Goal: Transaction & Acquisition: Purchase product/service

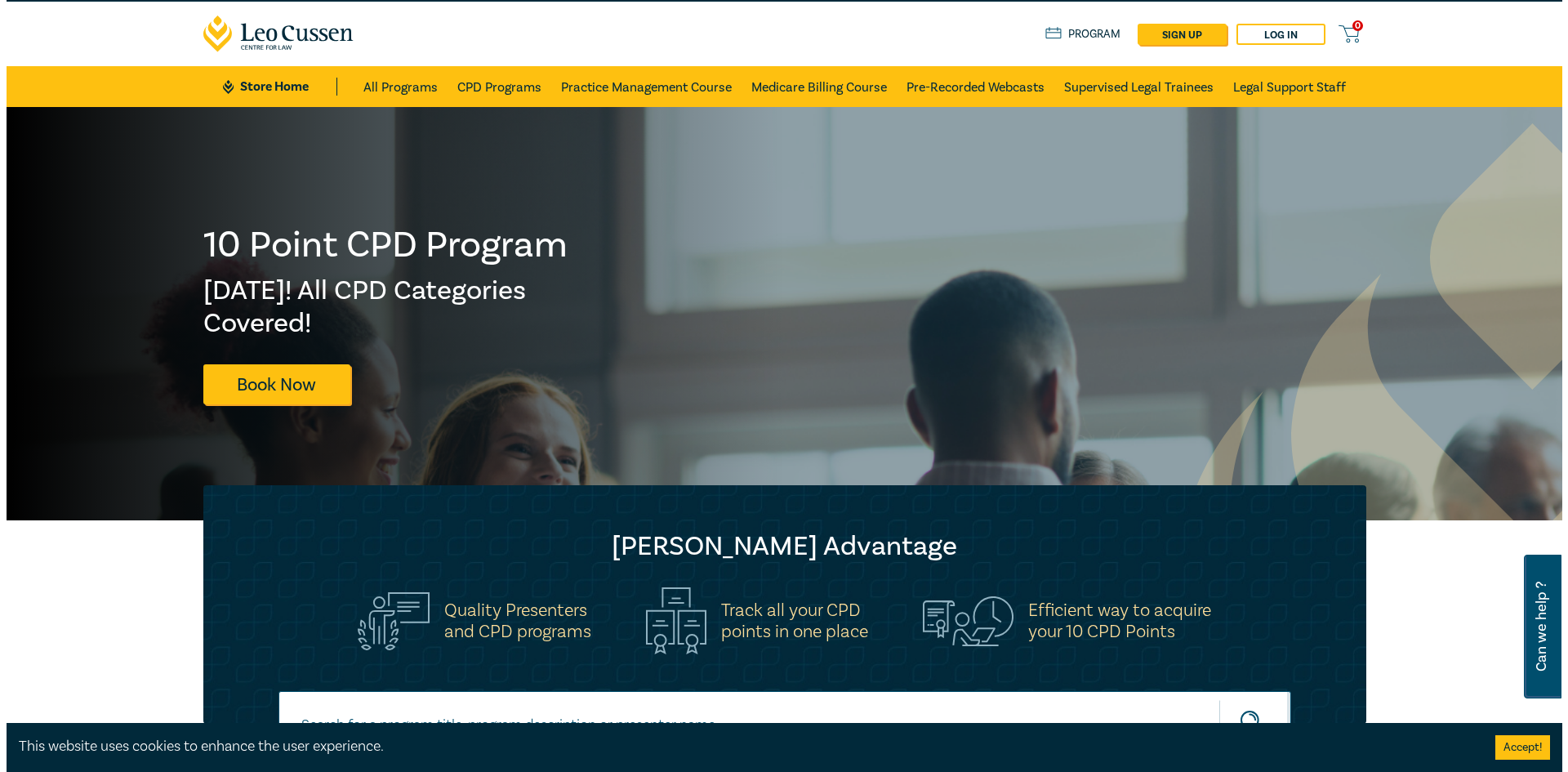
scroll to position [30, 0]
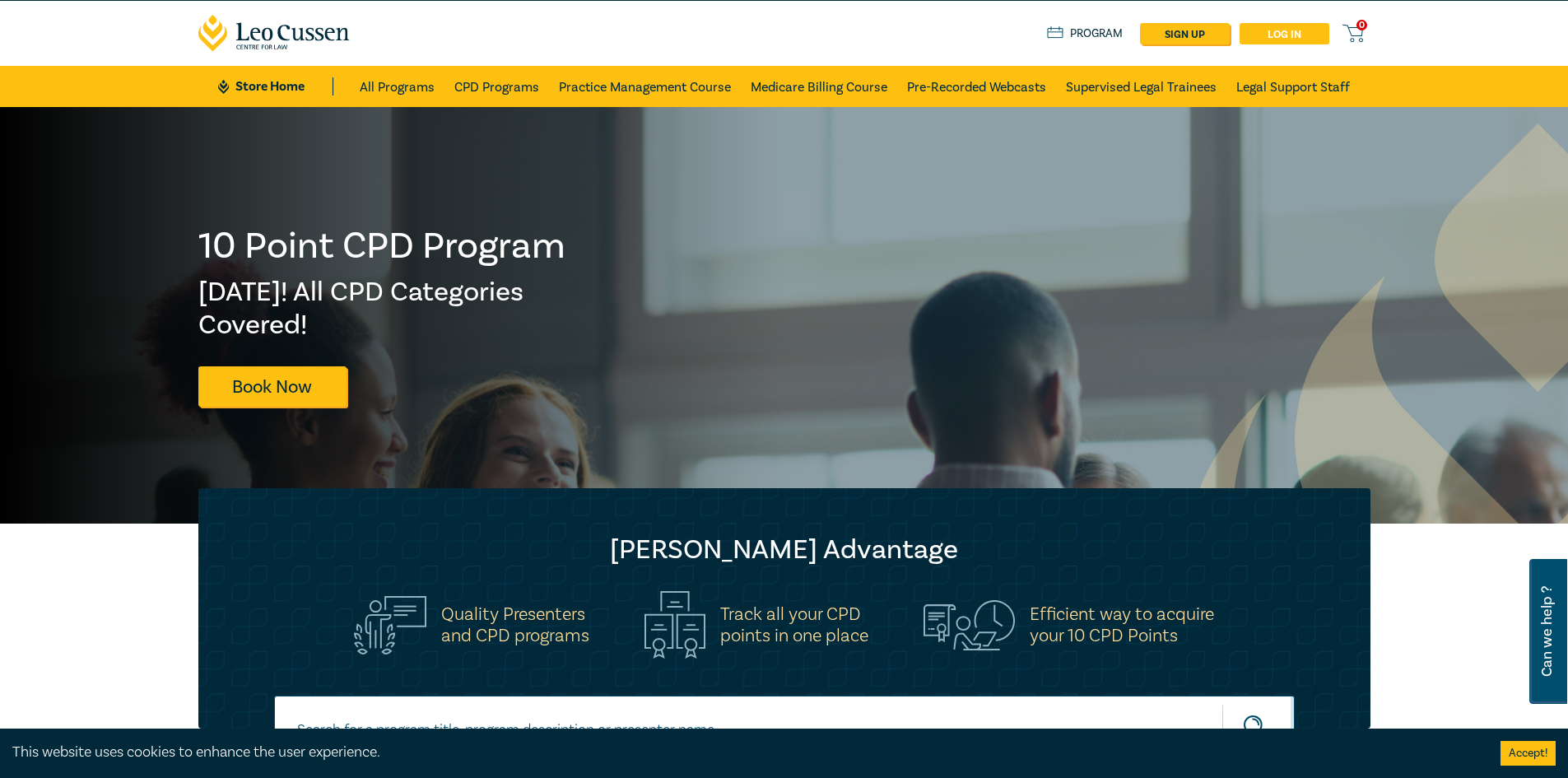
click at [1305, 36] on link "Log in" at bounding box center [1284, 33] width 90 height 22
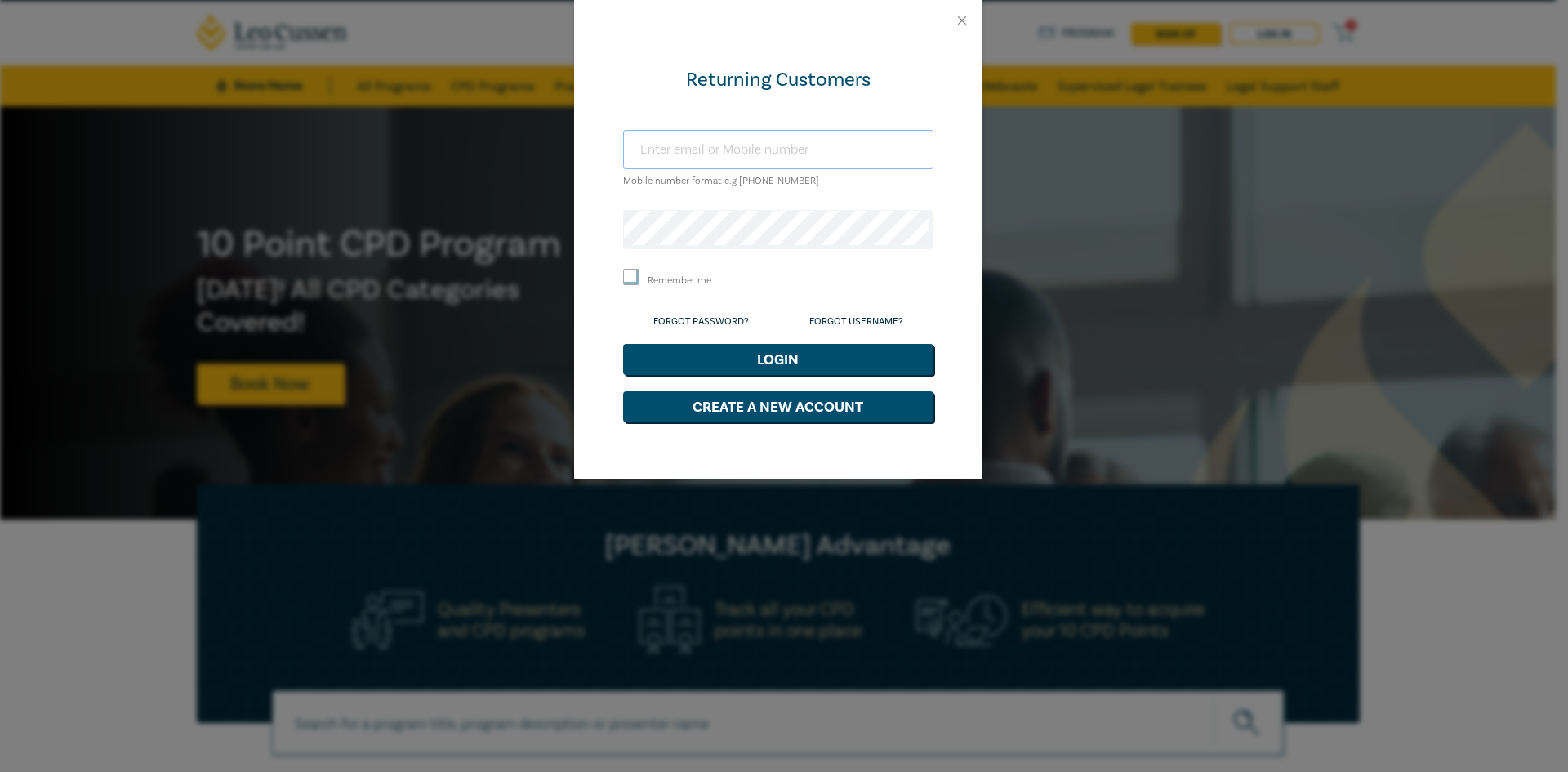
type input "mimi.marcus@marcuslanegroup.com.au"
click at [638, 278] on input "Remember me" at bounding box center [631, 277] width 16 height 16
checkbox input "true"
click at [800, 364] on button "Login" at bounding box center [778, 359] width 311 height 31
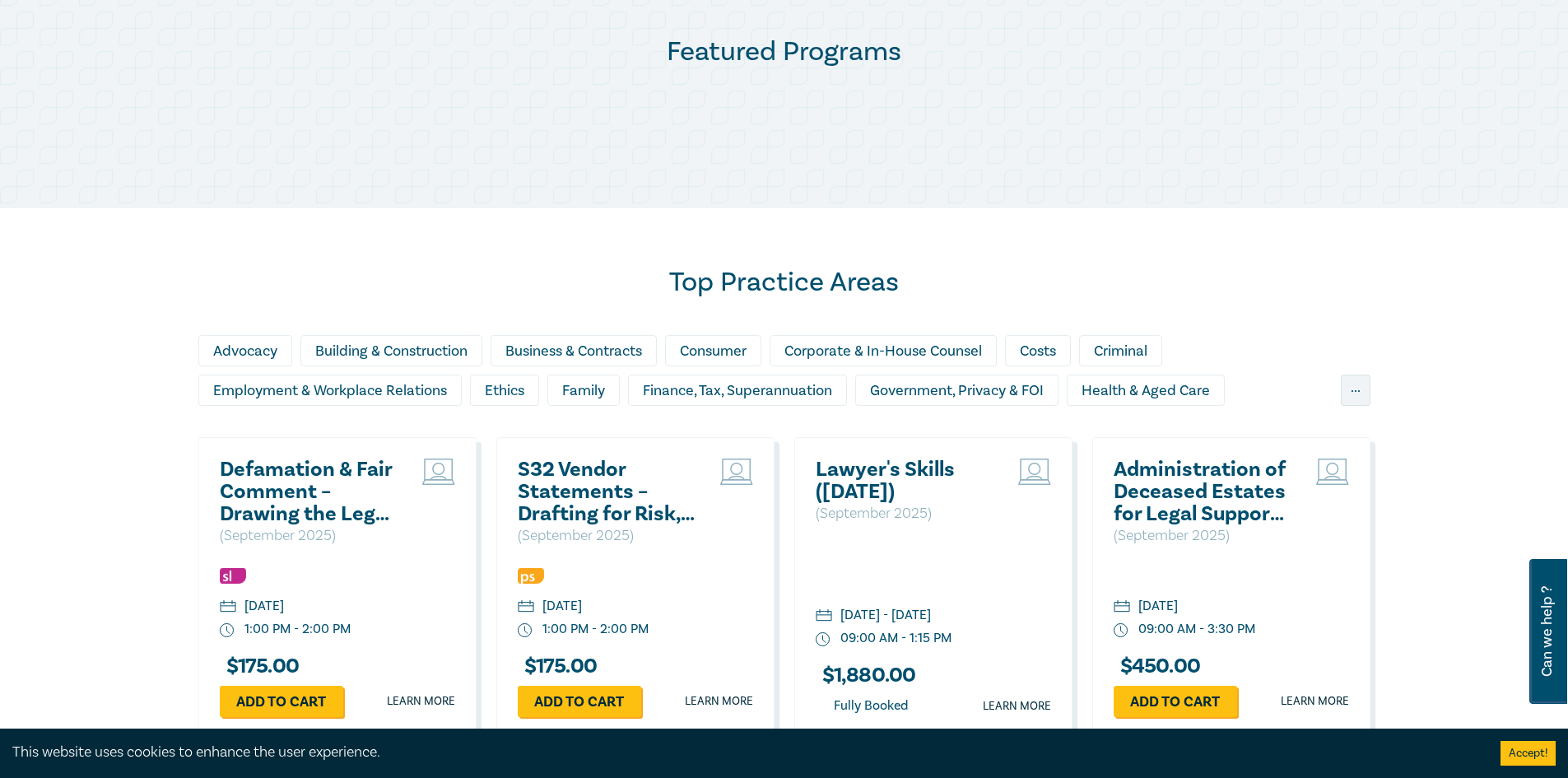
scroll to position [841, 0]
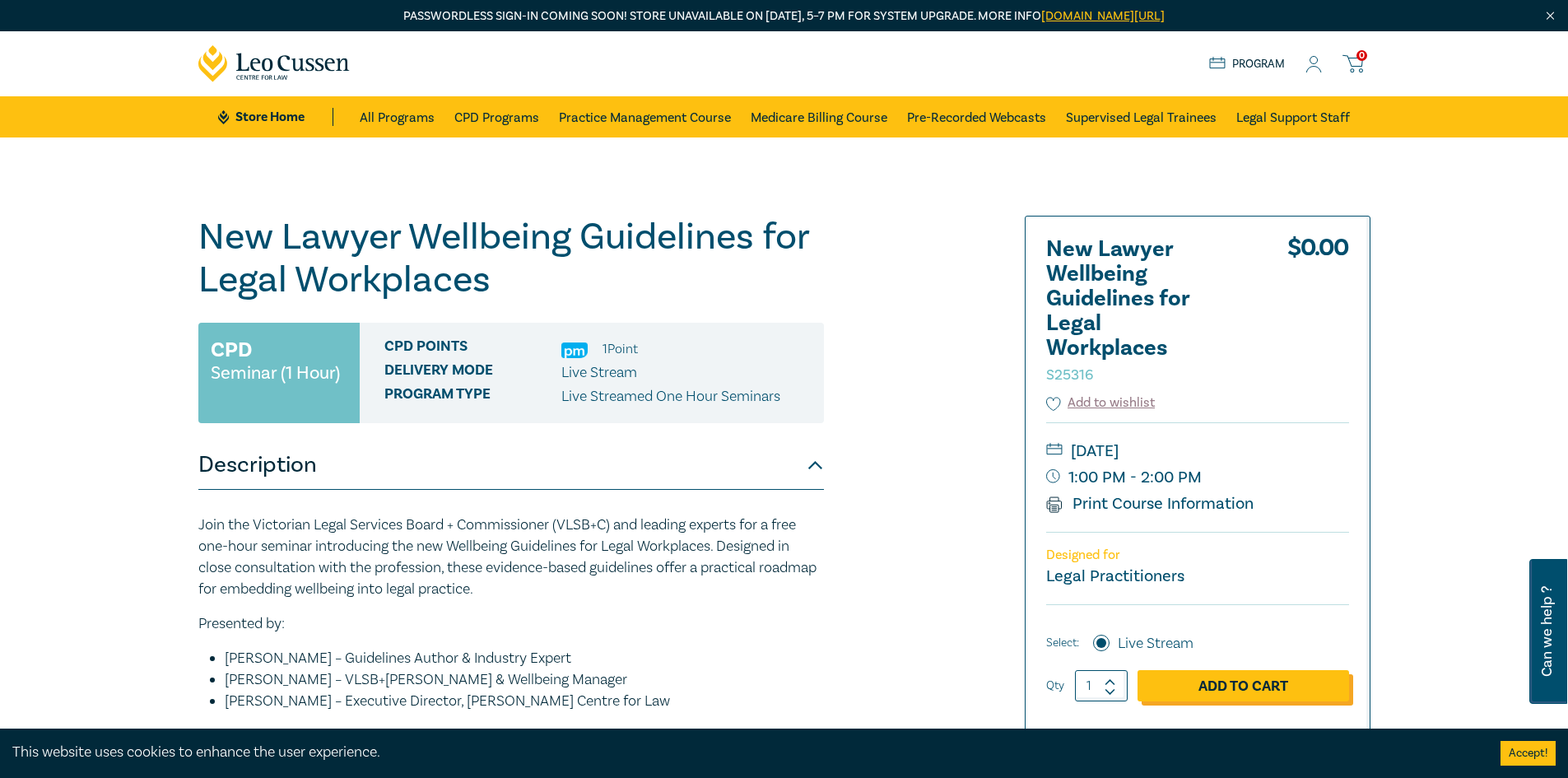
click at [1230, 687] on link "Add to Cart" at bounding box center [1243, 685] width 212 height 31
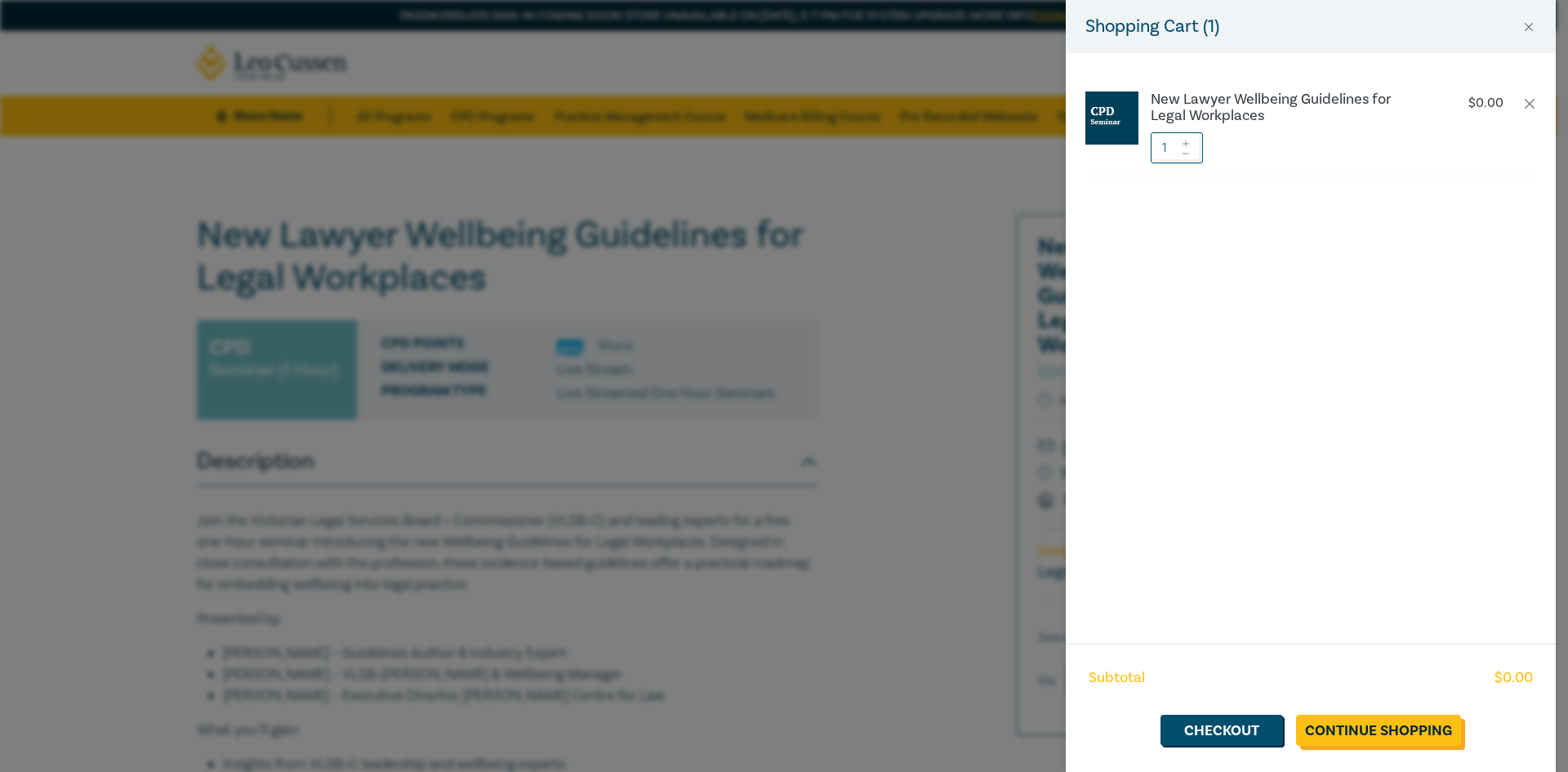
click at [1383, 734] on link "Continue Shopping" at bounding box center [1378, 730] width 165 height 31
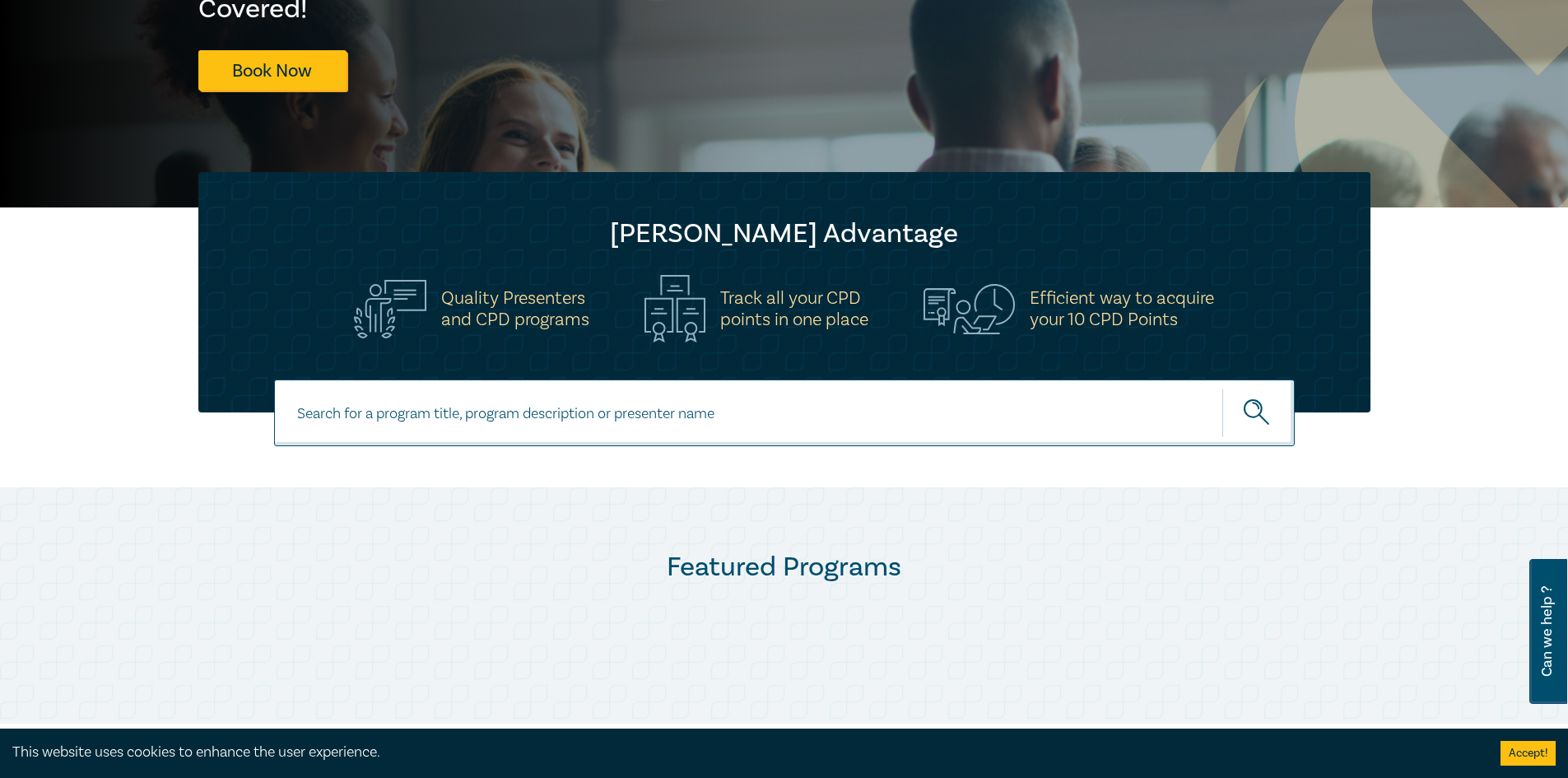
scroll to position [329, 0]
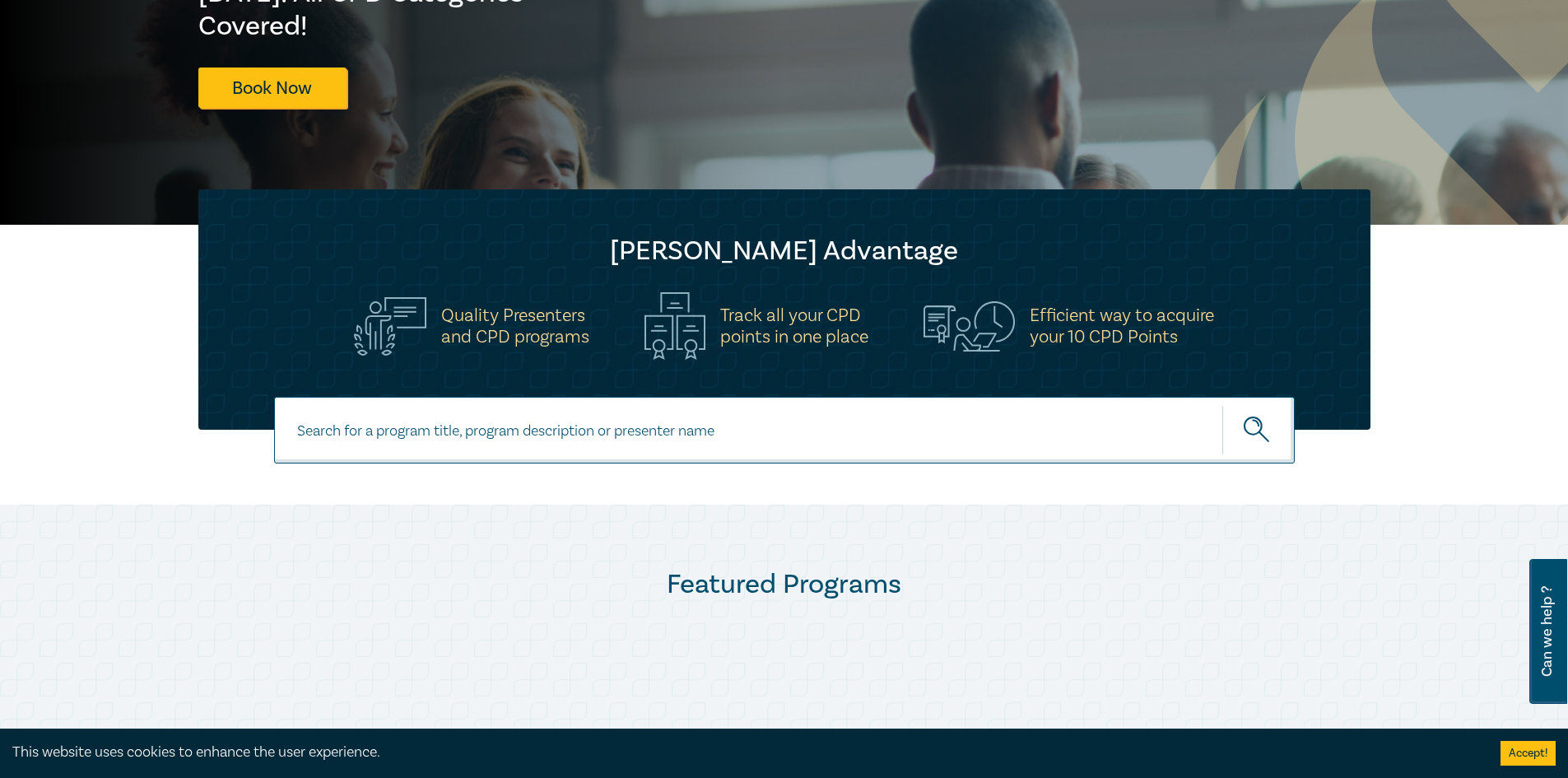
click at [456, 437] on input at bounding box center [784, 430] width 1021 height 66
type input "New Wellbeing Guidelines"
click at [1223, 405] on button "submit" at bounding box center [1259, 430] width 72 height 50
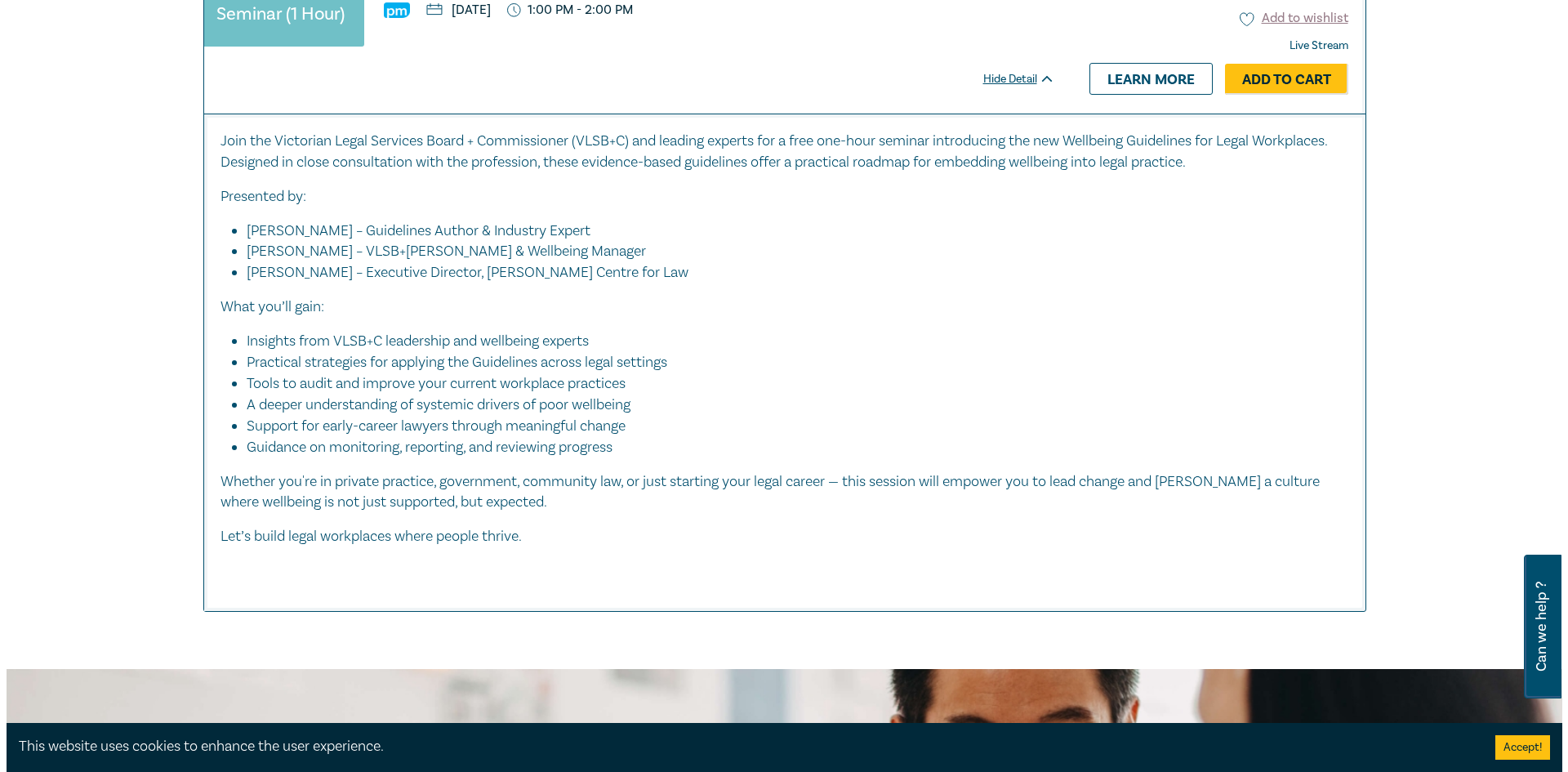
scroll to position [828, 0]
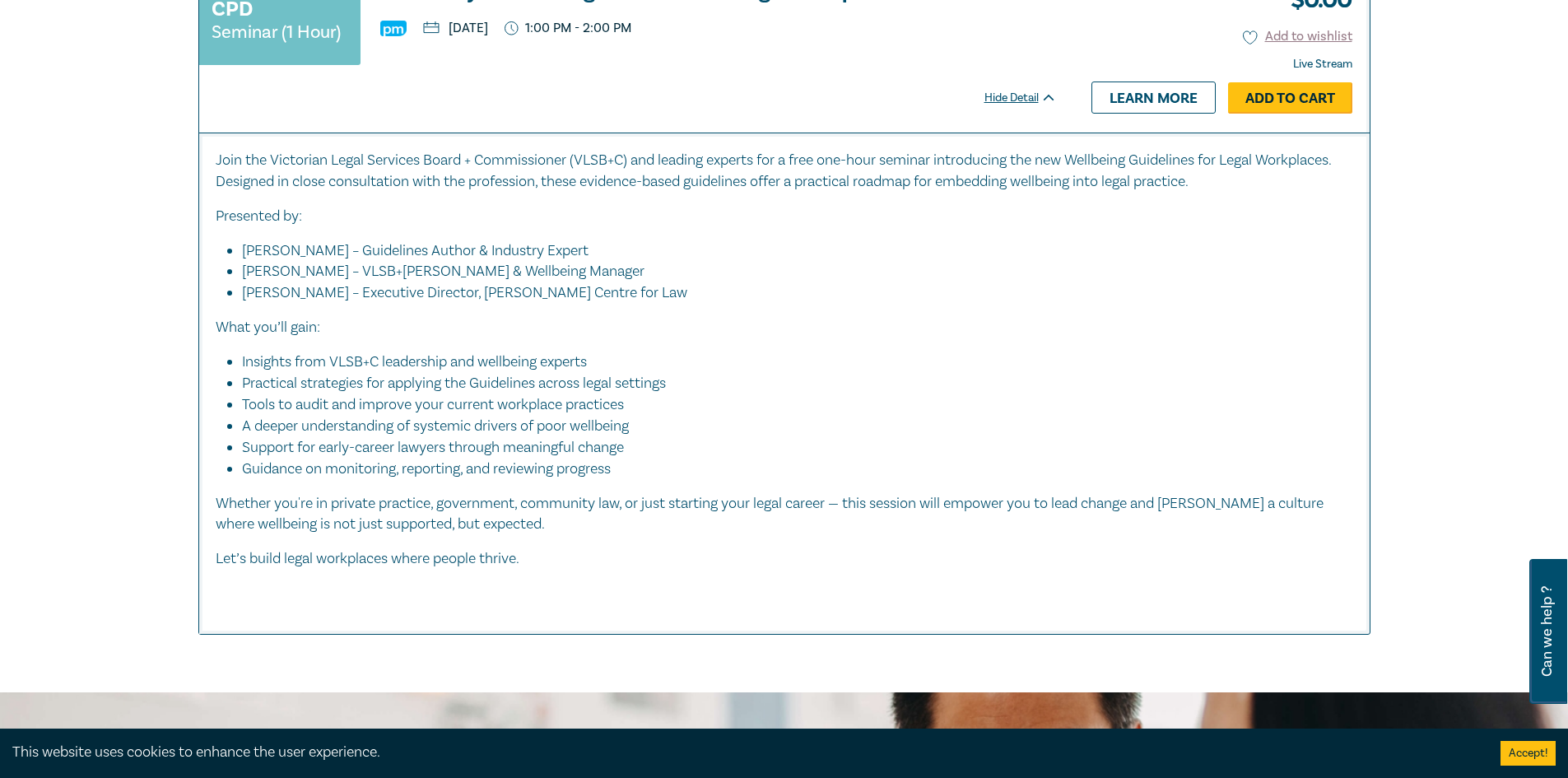
click at [1302, 100] on link "Add to Cart" at bounding box center [1290, 98] width 124 height 31
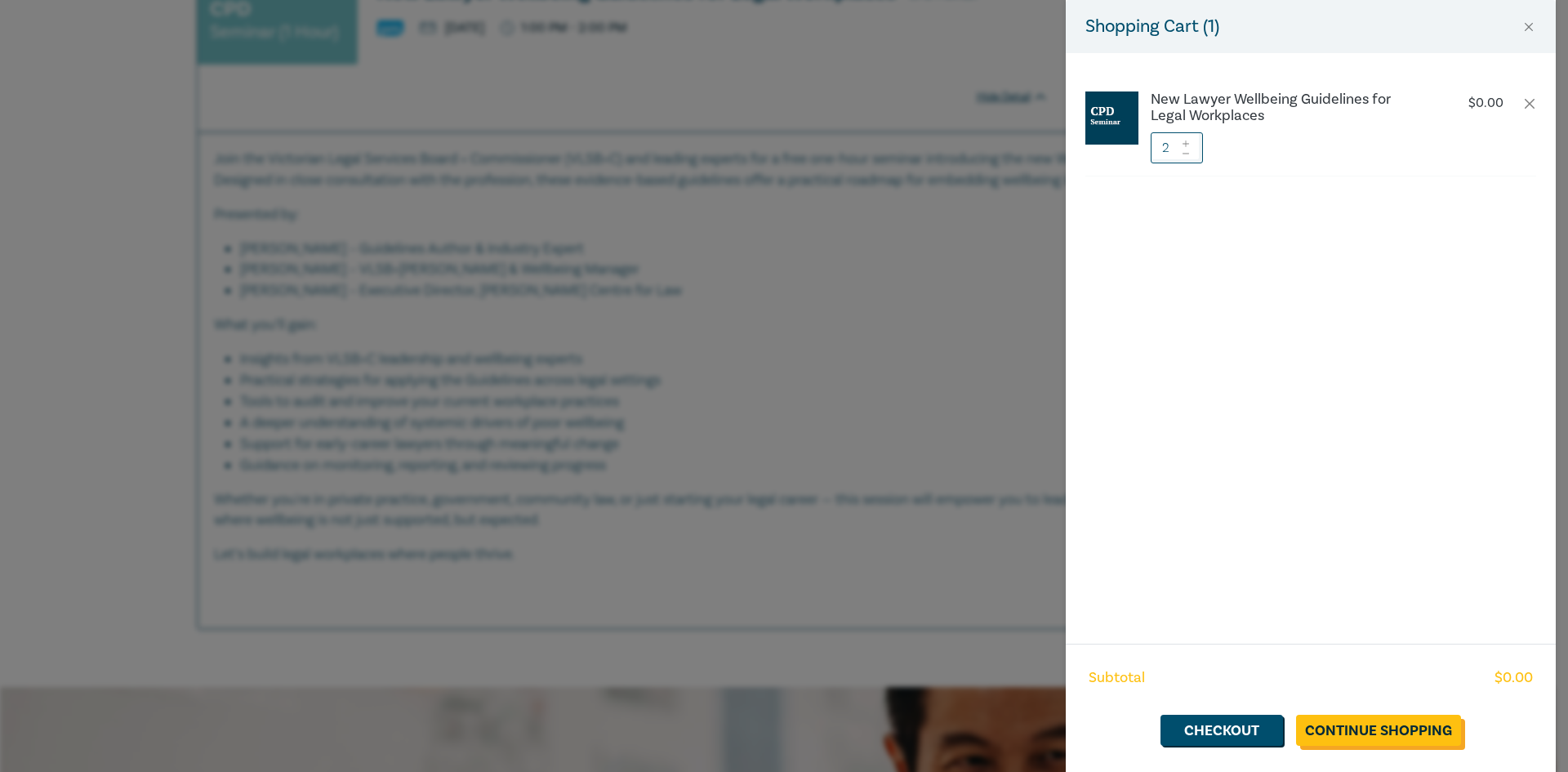
click at [1375, 723] on link "Continue Shopping" at bounding box center [1378, 730] width 165 height 31
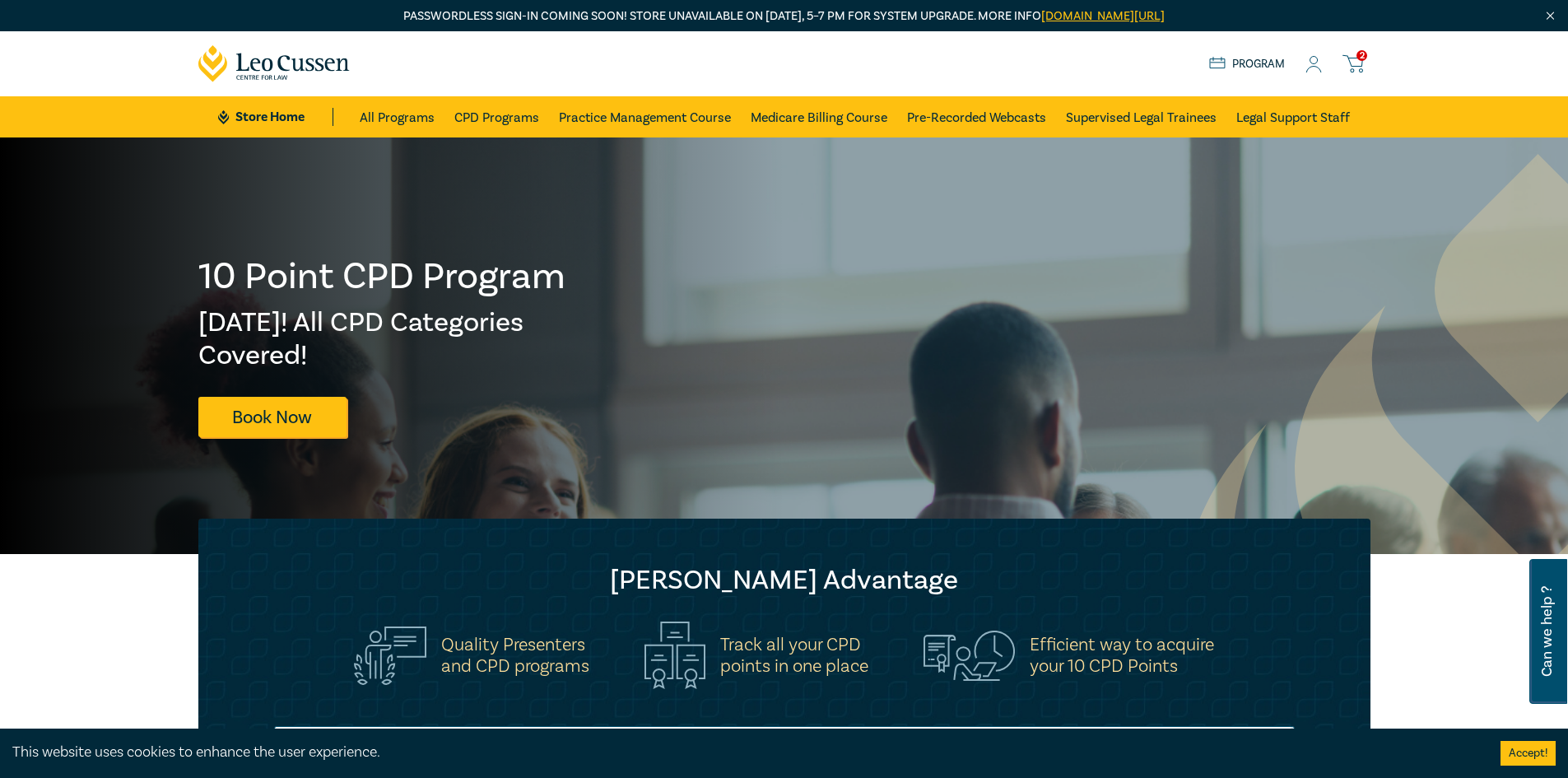
click at [1362, 61] on span "2" at bounding box center [1361, 55] width 10 height 10
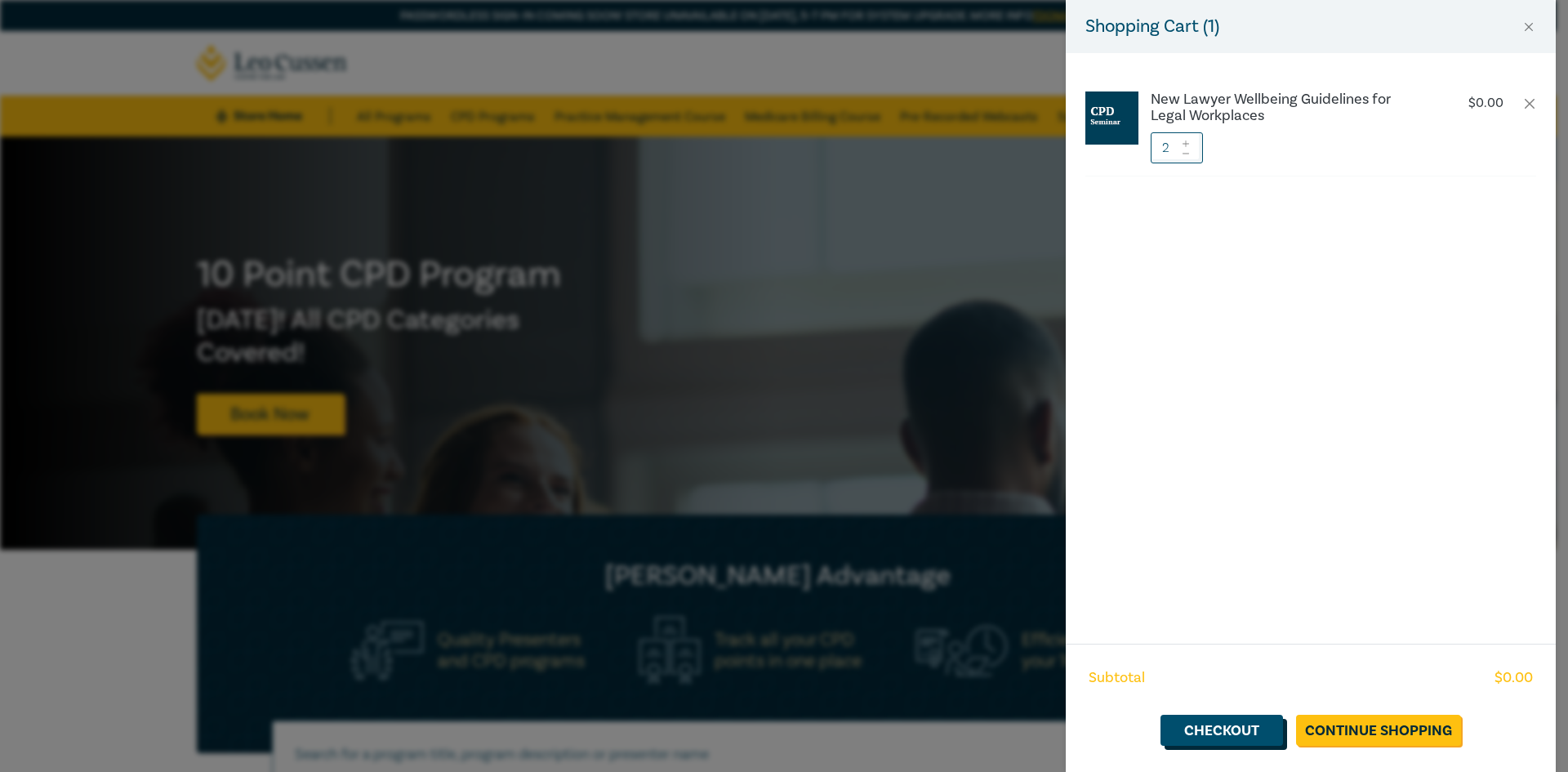
click at [1221, 732] on link "Checkout" at bounding box center [1222, 730] width 122 height 31
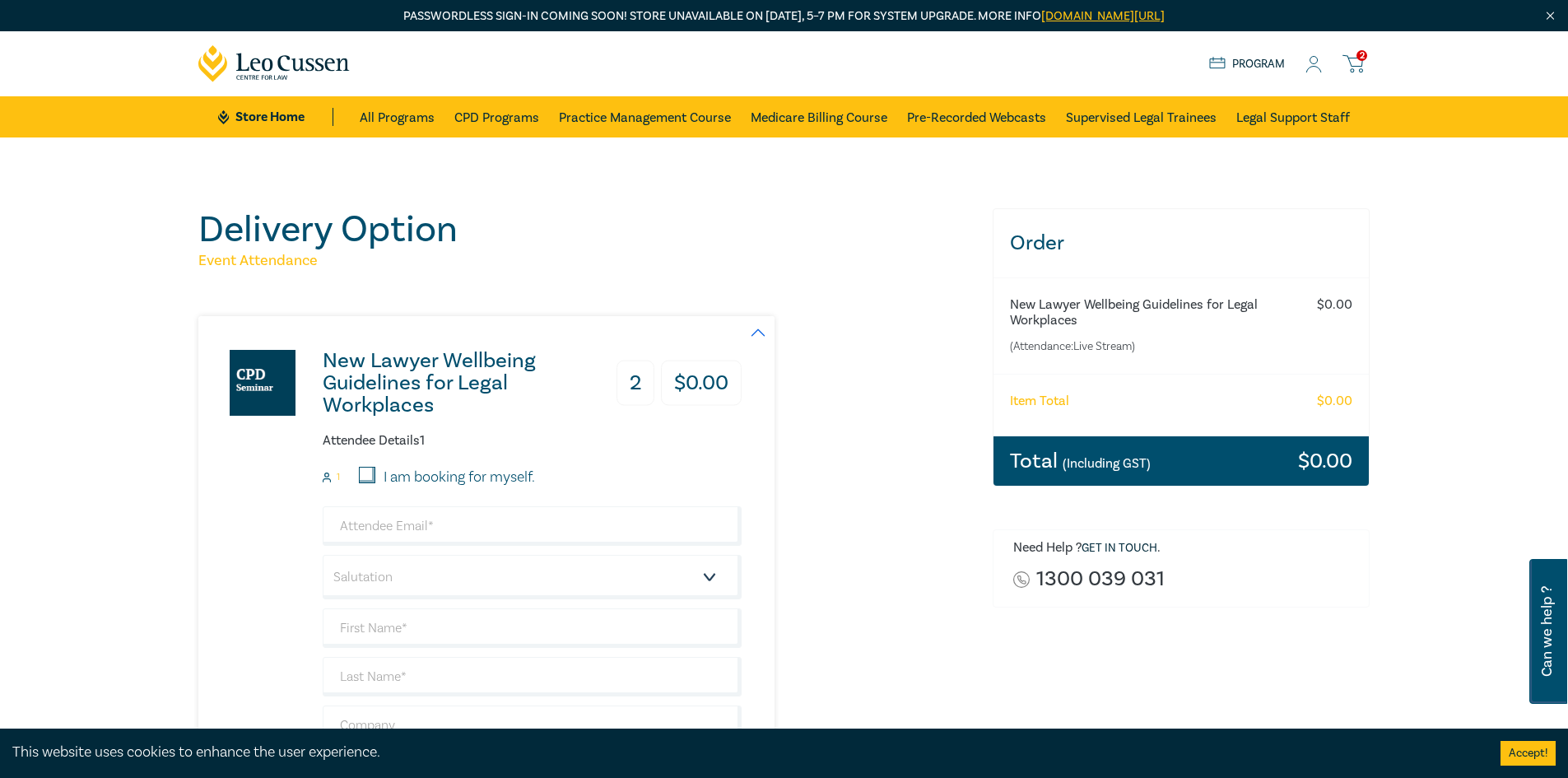
click at [371, 474] on input "I am booking for myself." at bounding box center [366, 474] width 16 height 16
checkbox input "true"
type input "mimi.marcus@marcuslanegroup.com.au"
type input "[PERSON_NAME]"
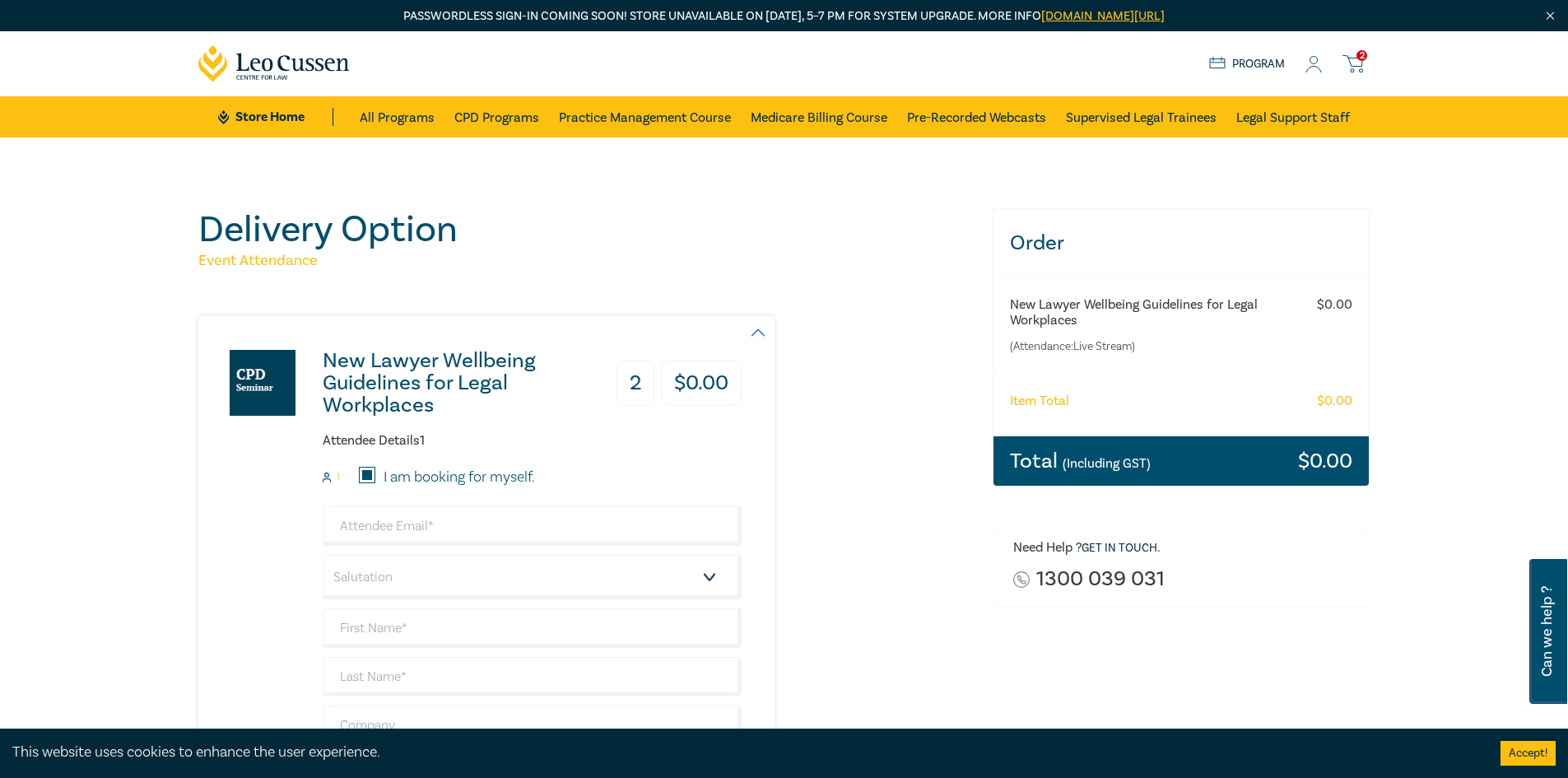
type input "[PERSON_NAME] Group"
type input "417307498"
click at [400, 579] on select "Salutation Mr. Mrs. Ms. Miss Dr. Prof. Other" at bounding box center [532, 577] width 419 height 45
select select "Ms."
click at [323, 555] on select "Salutation Mr. Mrs. Ms. Miss Dr. Prof. Other" at bounding box center [532, 577] width 419 height 45
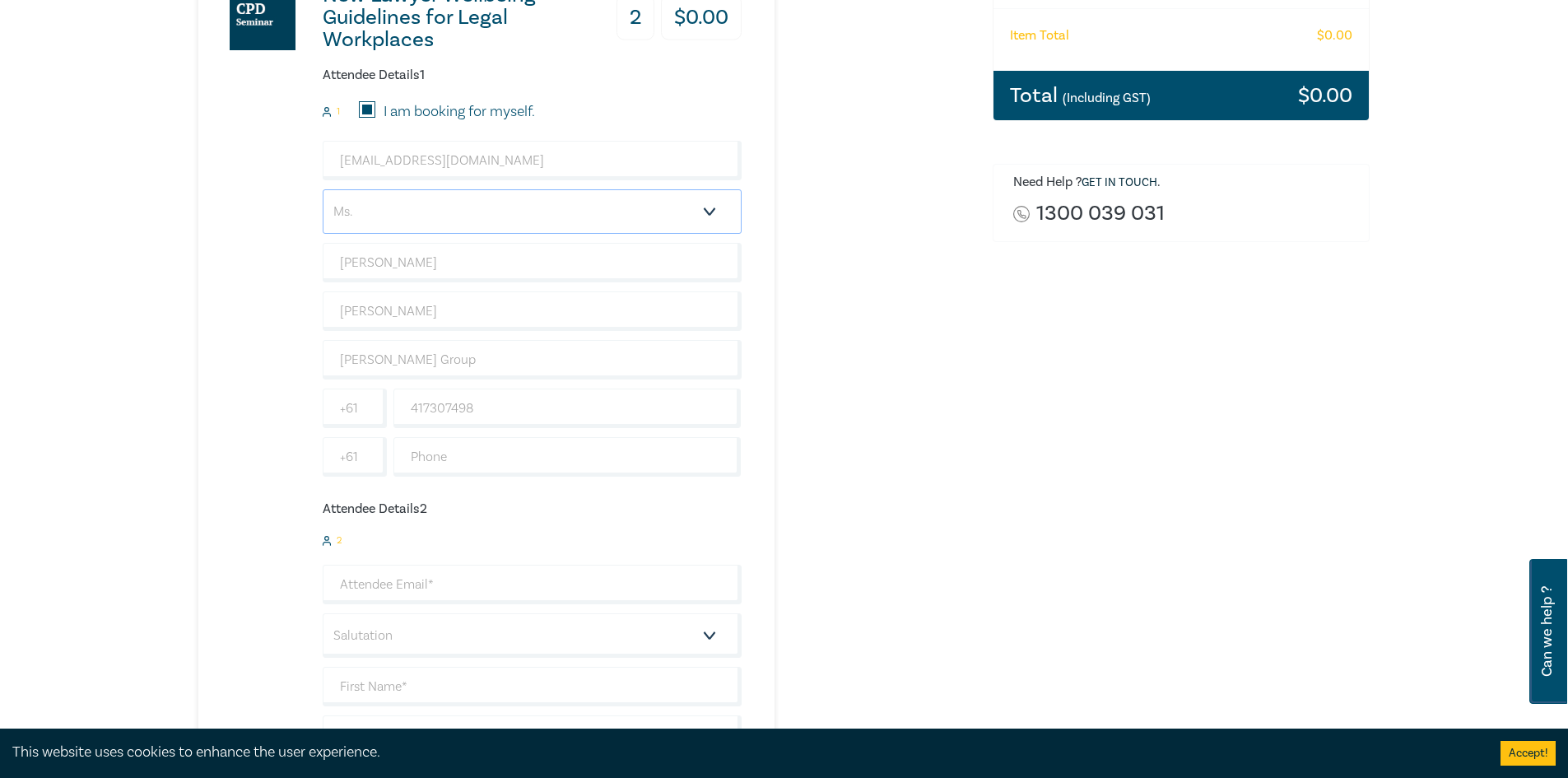
scroll to position [431, 0]
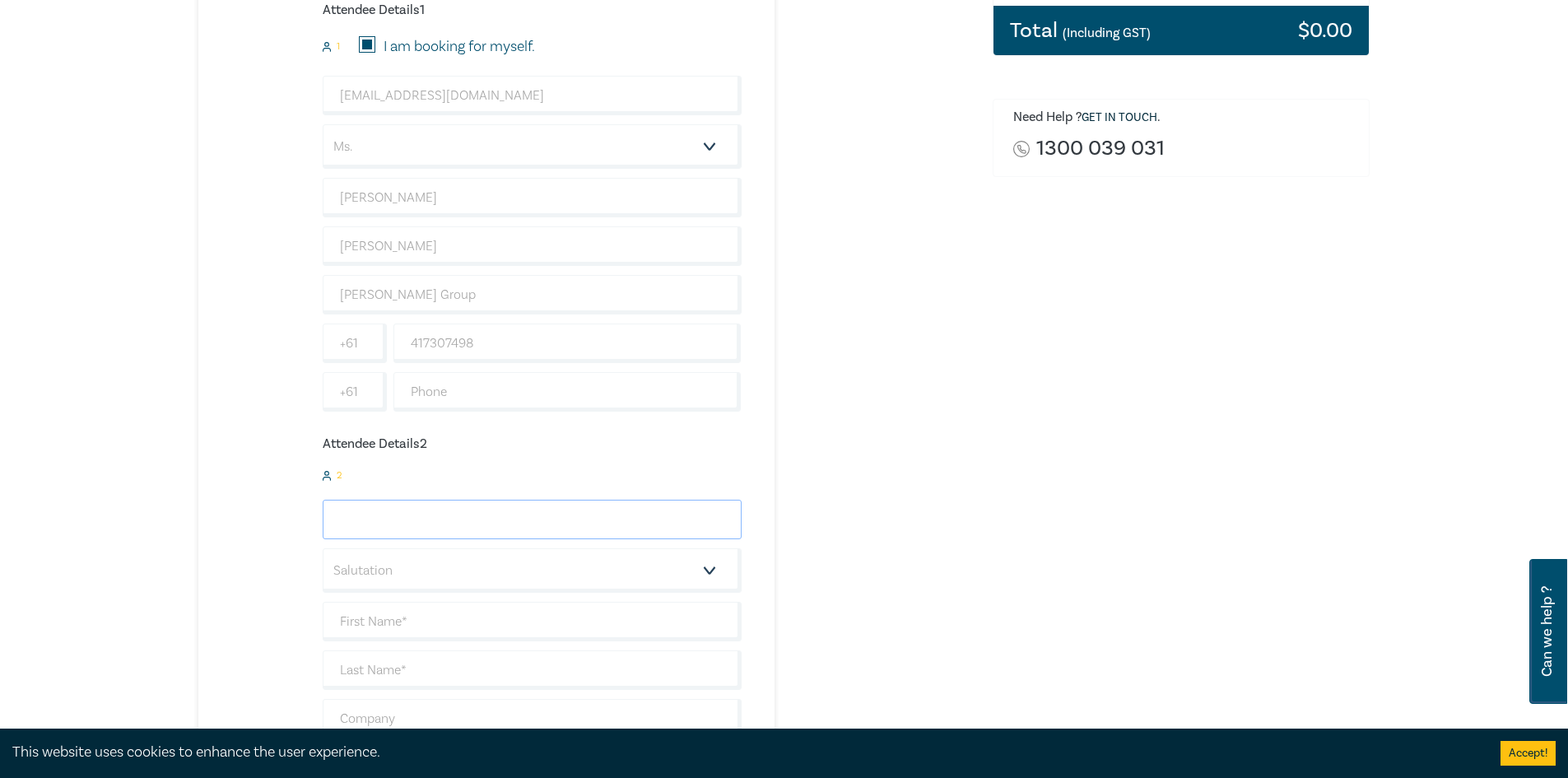
click at [446, 525] on input "email" at bounding box center [532, 520] width 419 height 40
type input "simon.dangelo@marcuslanegroup.com.au"
click at [412, 570] on select "Salutation Mr. Mrs. Ms. Miss Dr. Prof. Other" at bounding box center [532, 570] width 419 height 45
select select "Mr."
click at [323, 548] on select "Salutation Mr. Mrs. Ms. Miss Dr. Prof. Other" at bounding box center [532, 570] width 419 height 45
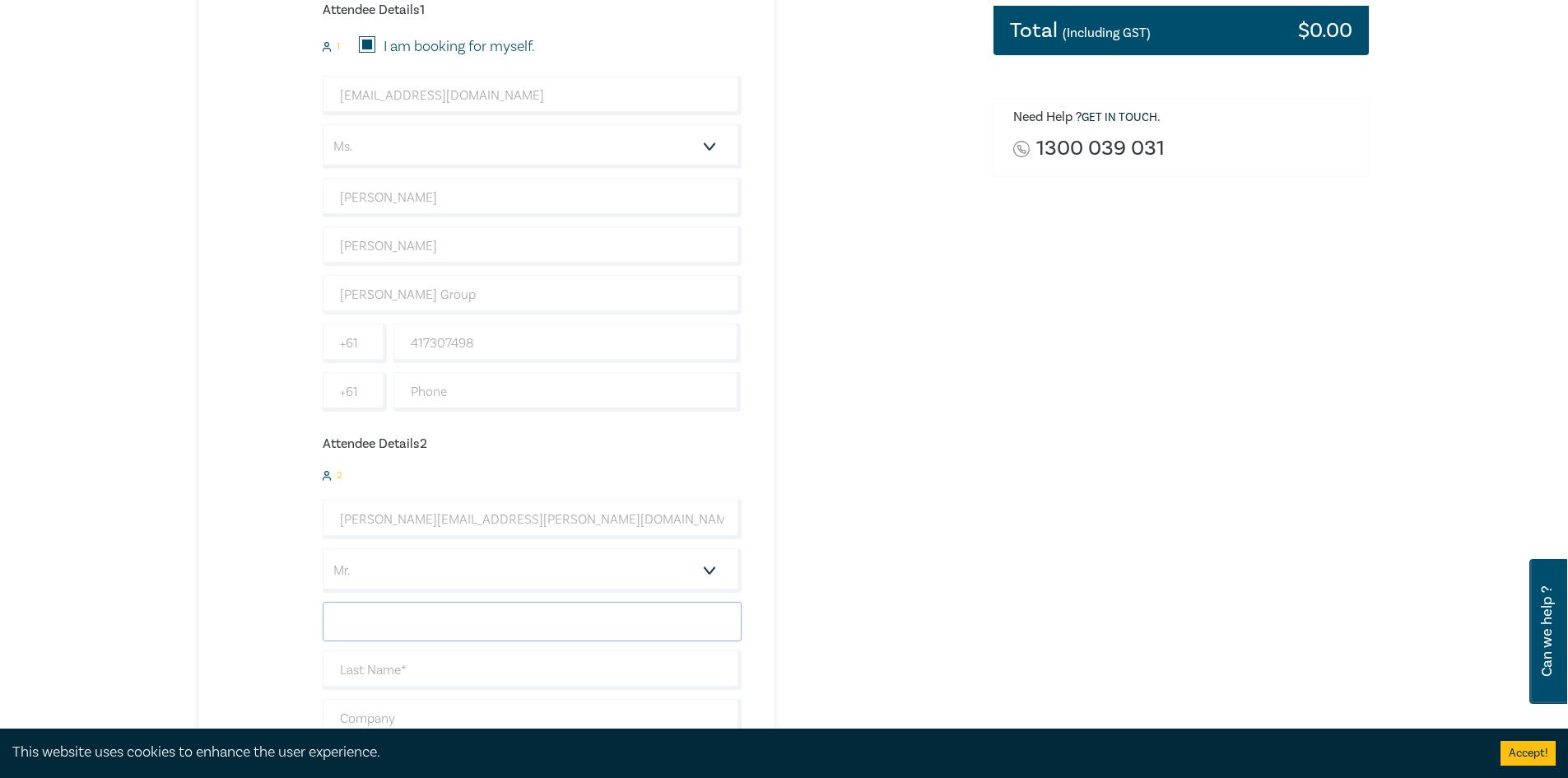
click at [406, 617] on input "text" at bounding box center [532, 621] width 419 height 40
type input "Simon"
type input "D'Angelo"
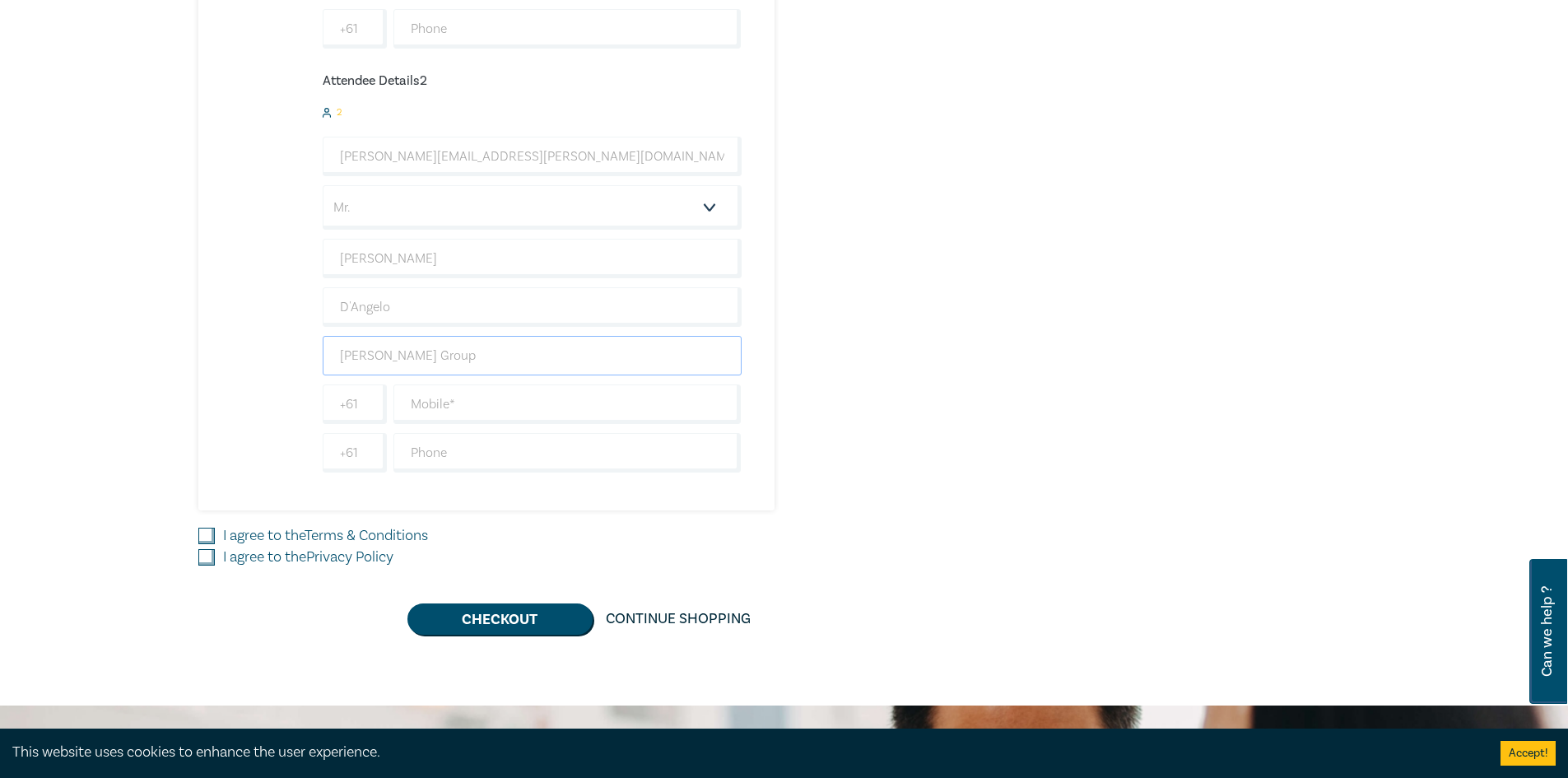
scroll to position [805, 0]
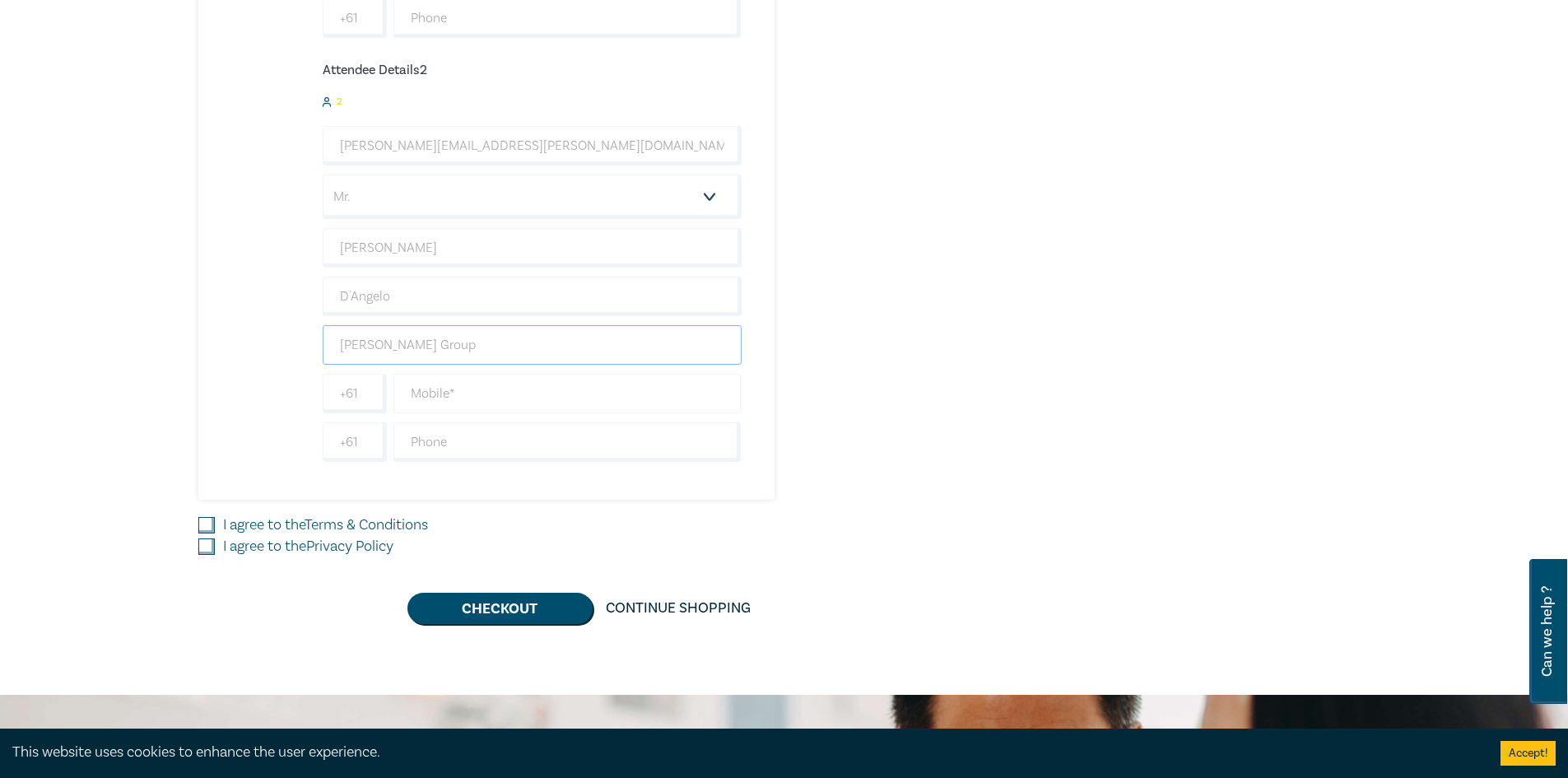
type input "[PERSON_NAME] Group"
click at [425, 382] on input "text" at bounding box center [567, 394] width 348 height 40
type input "044704860441"
click at [202, 520] on input "I agree to the Terms & Conditions" at bounding box center [206, 525] width 16 height 16
checkbox input "true"
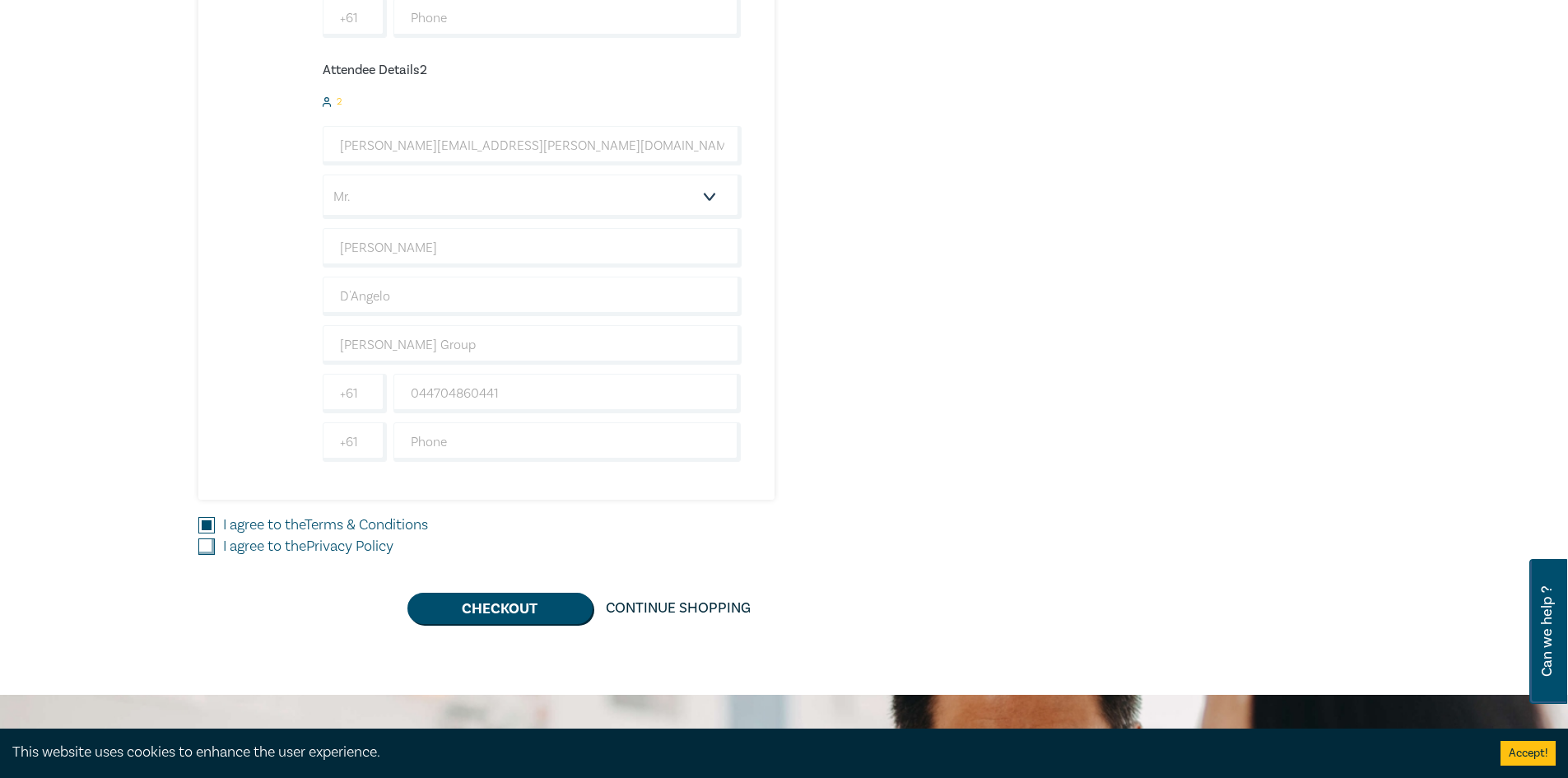
click at [204, 545] on input "I agree to the Privacy Policy" at bounding box center [206, 546] width 16 height 16
checkbox input "true"
click at [504, 609] on button "Checkout" at bounding box center [500, 608] width 185 height 31
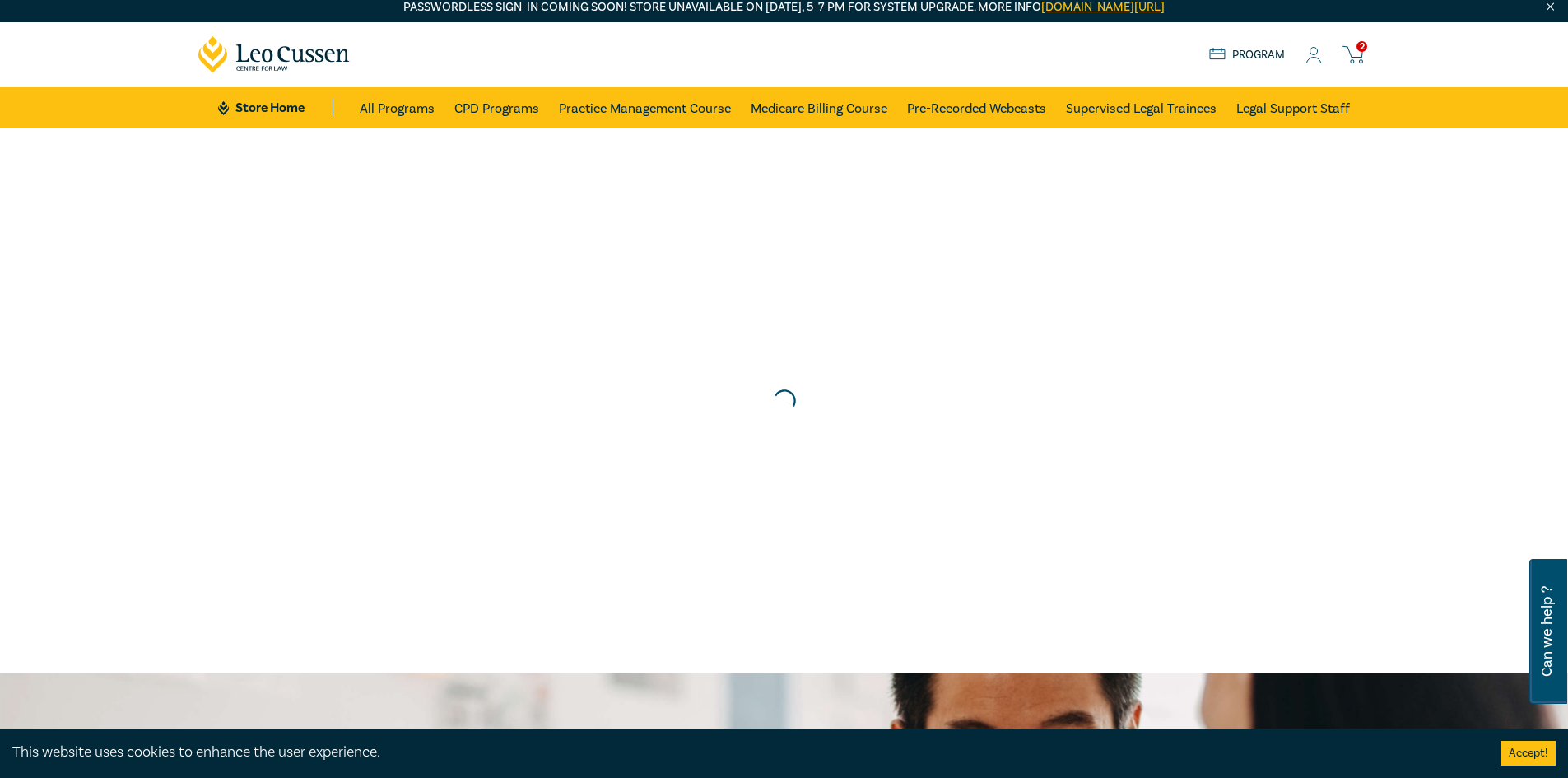
scroll to position [0, 0]
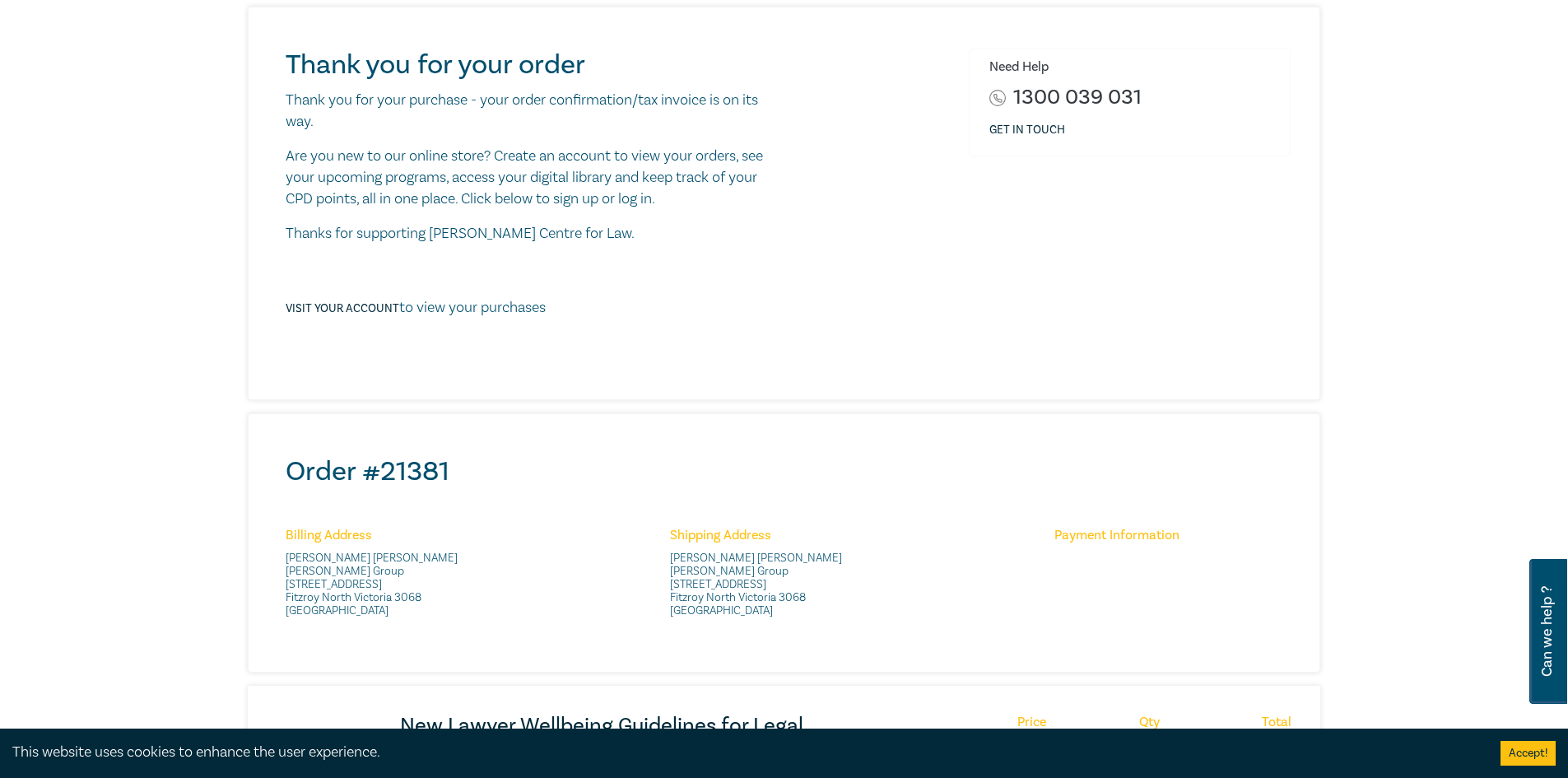
scroll to position [199, 0]
